Goal: Find specific page/section: Find specific page/section

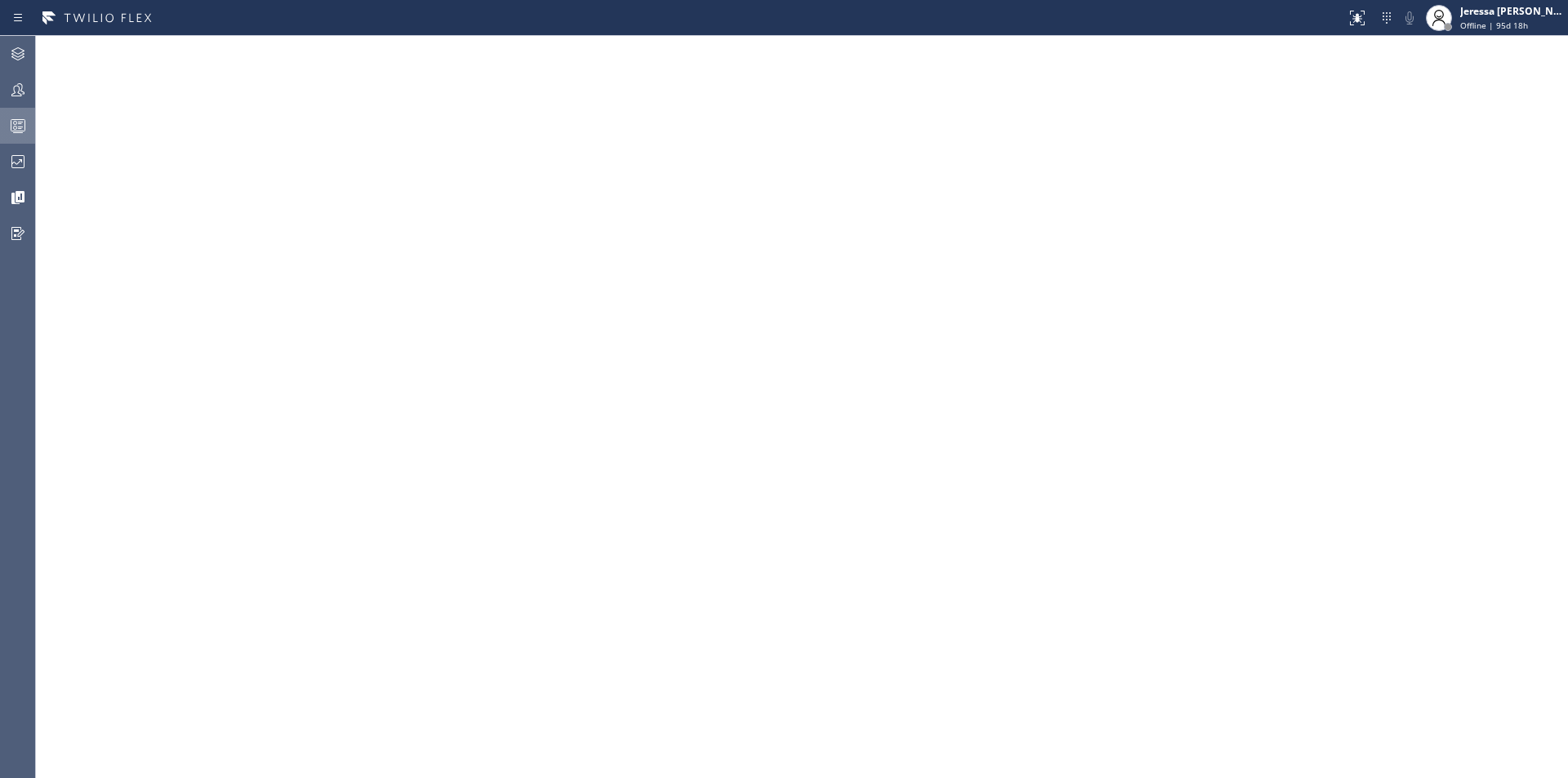
click at [22, 125] on icon at bounding box center [18, 126] width 19 height 19
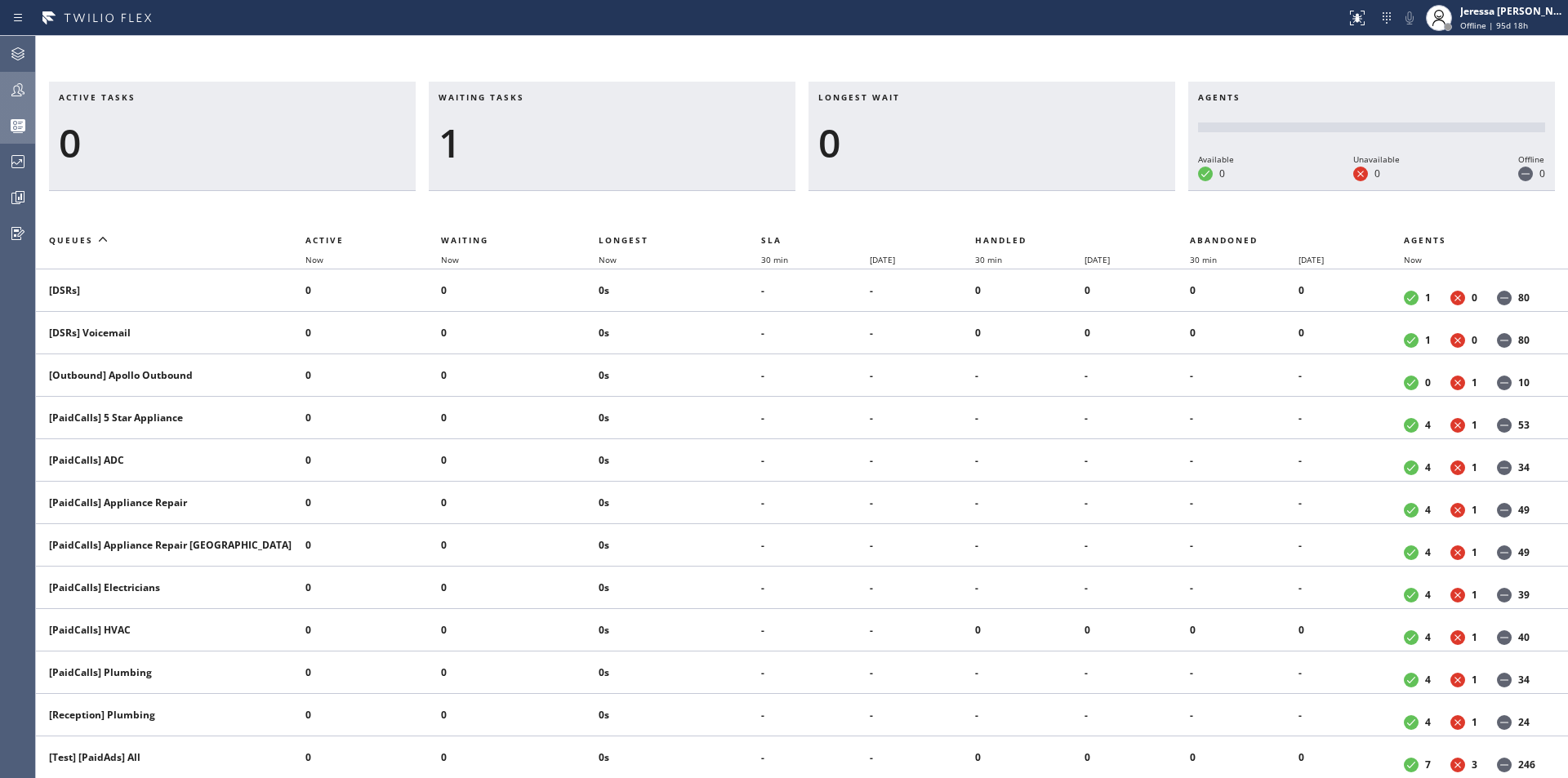
click at [22, 86] on icon at bounding box center [18, 89] width 13 height 13
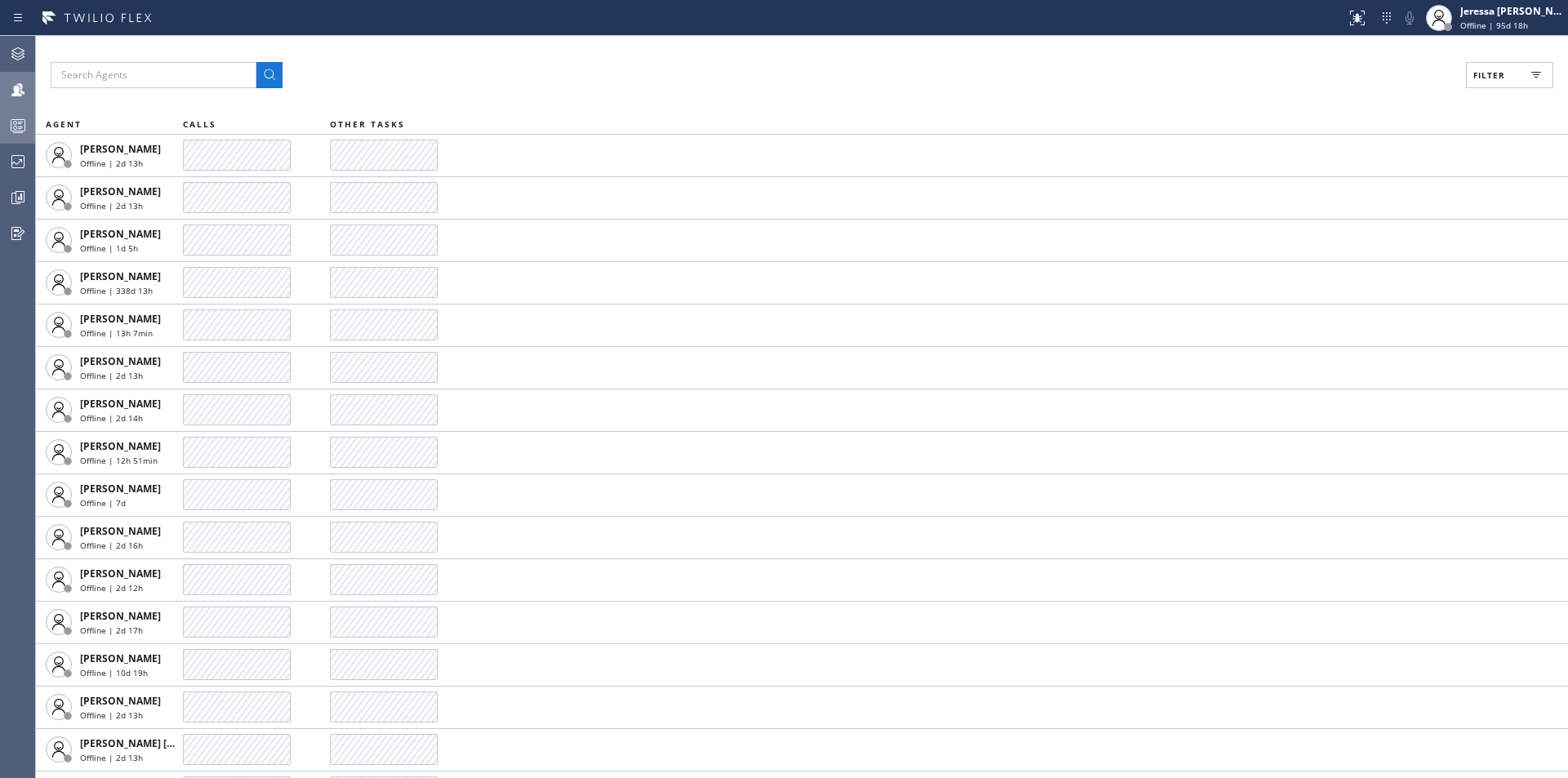
click at [1487, 65] on button "Filter" at bounding box center [1510, 75] width 88 height 27
click at [1374, 184] on div "Available" at bounding box center [1438, 193] width 261 height 27
click at [1377, 191] on label "Available" at bounding box center [1448, 194] width 215 height 14
click at [1341, 191] on input "Available" at bounding box center [1330, 193] width 19 height 19
checkbox input "true"
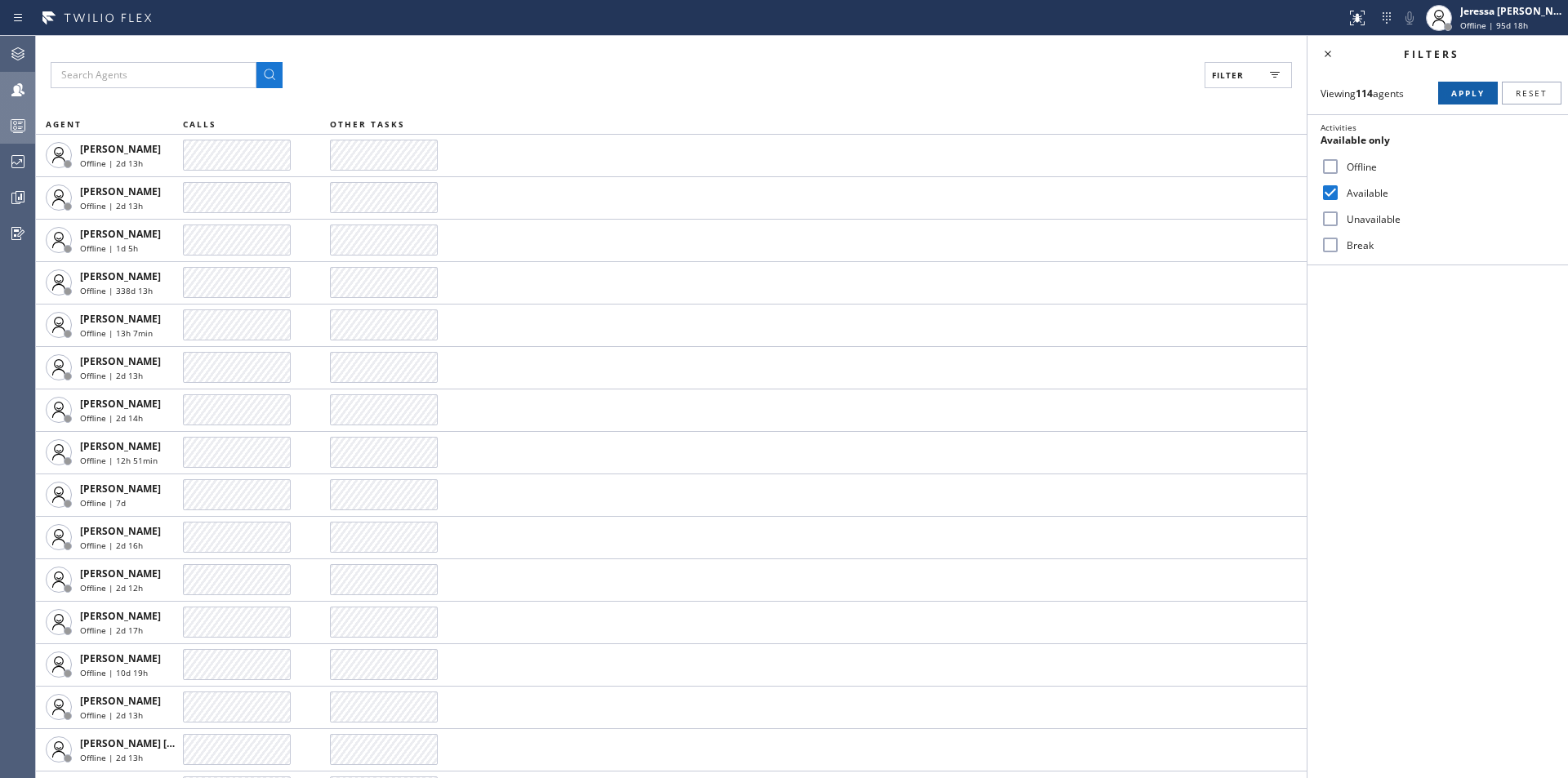
click at [1448, 92] on button "Apply" at bounding box center [1467, 93] width 59 height 23
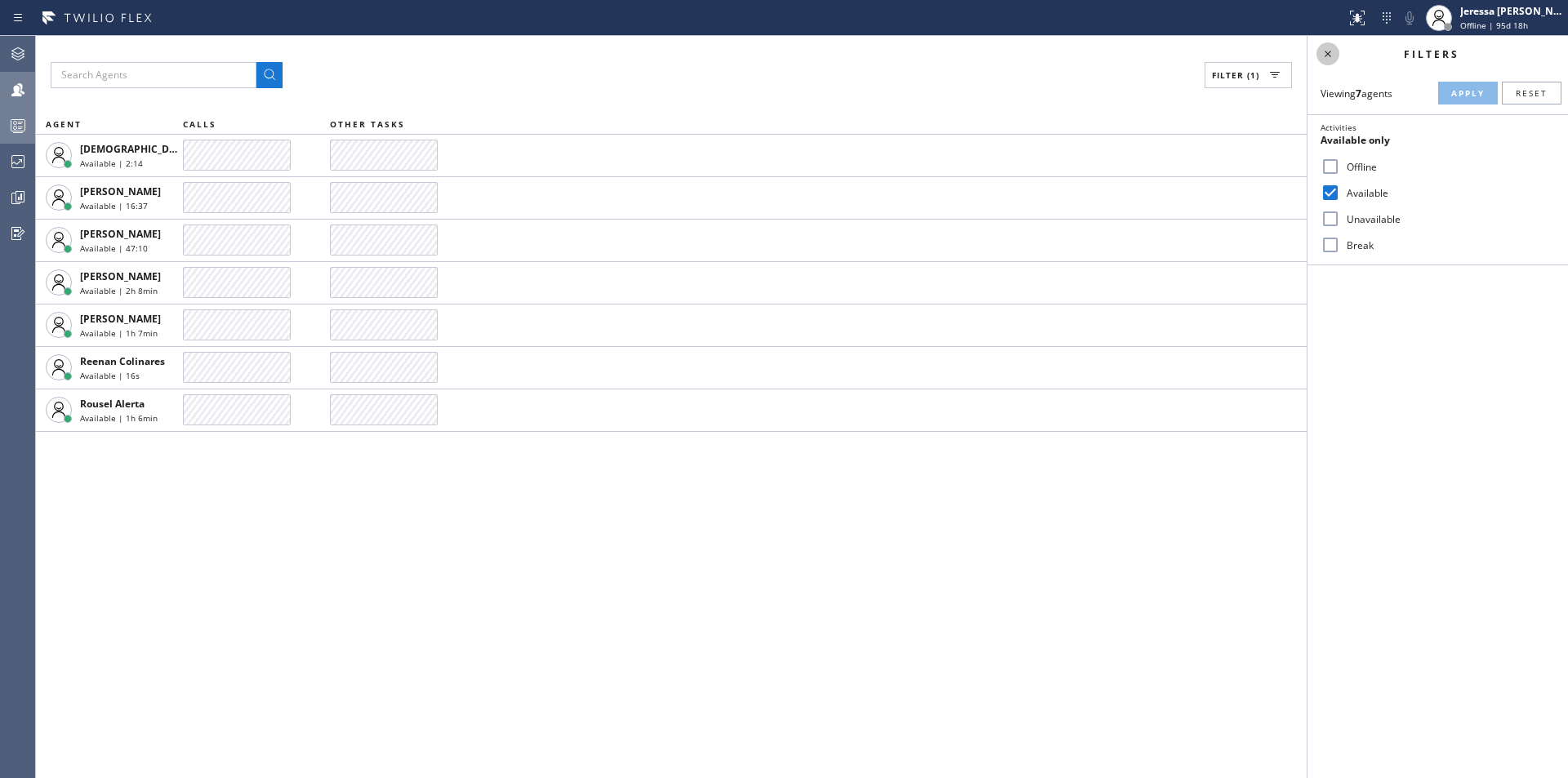
click at [1331, 56] on icon at bounding box center [1328, 54] width 19 height 19
